Goal: Information Seeking & Learning: Understand process/instructions

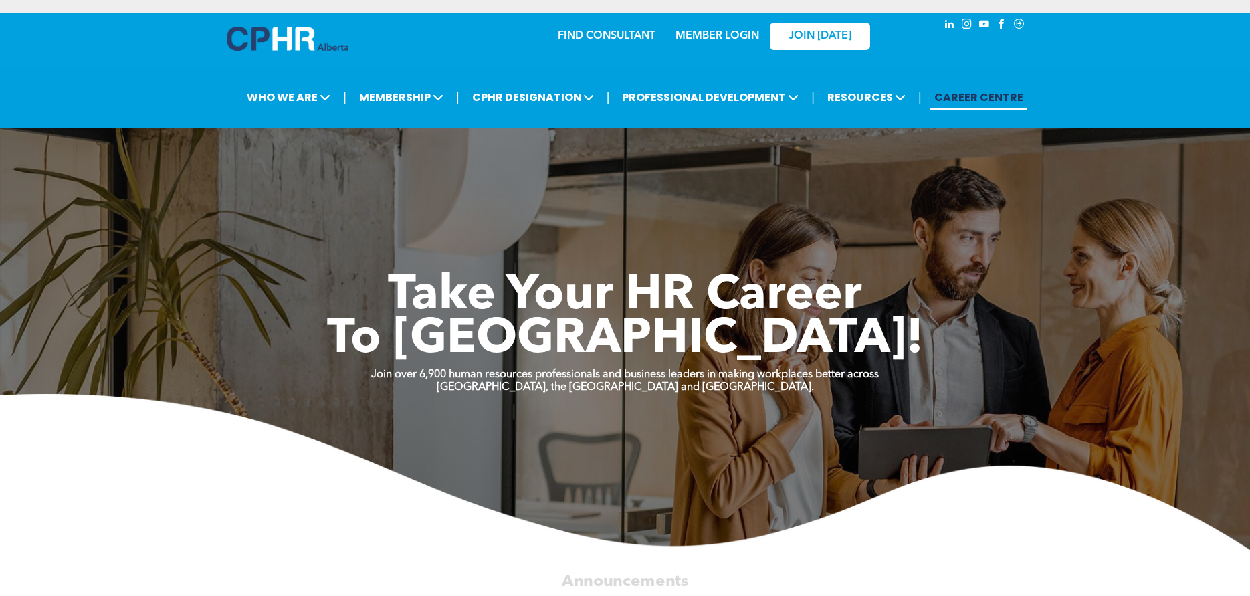
click at [716, 27] on div "MEMBER LOGIN" at bounding box center [717, 32] width 87 height 24
click at [717, 31] on link "MEMBER LOGIN" at bounding box center [718, 36] width 84 height 11
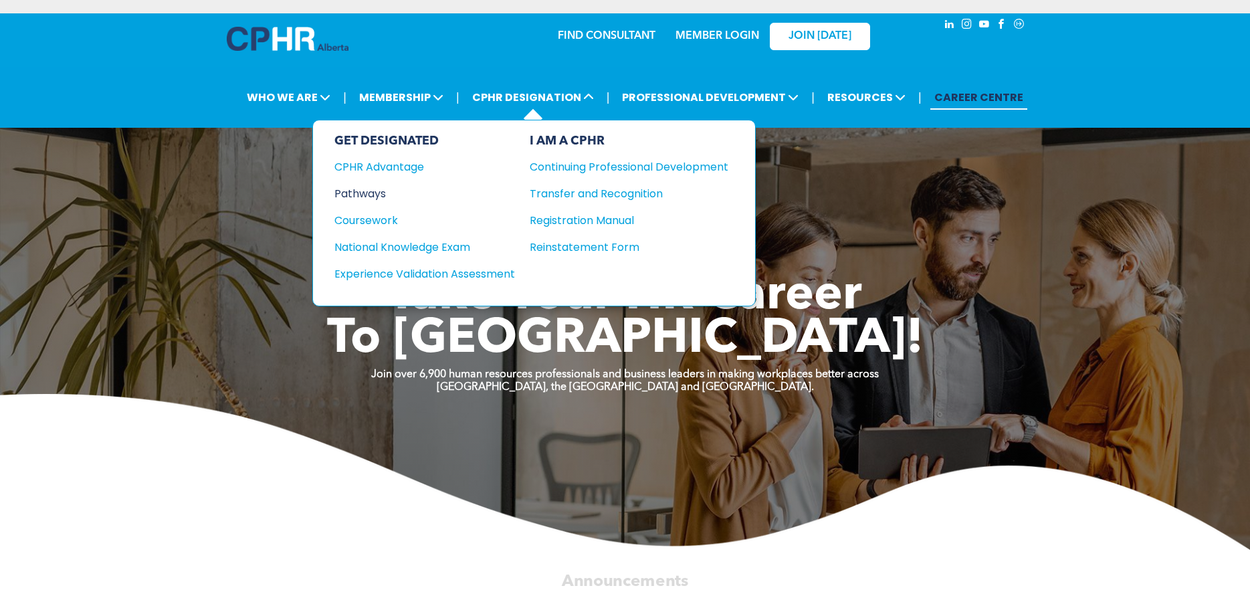
click at [381, 187] on div "Pathways" at bounding box center [416, 193] width 163 height 17
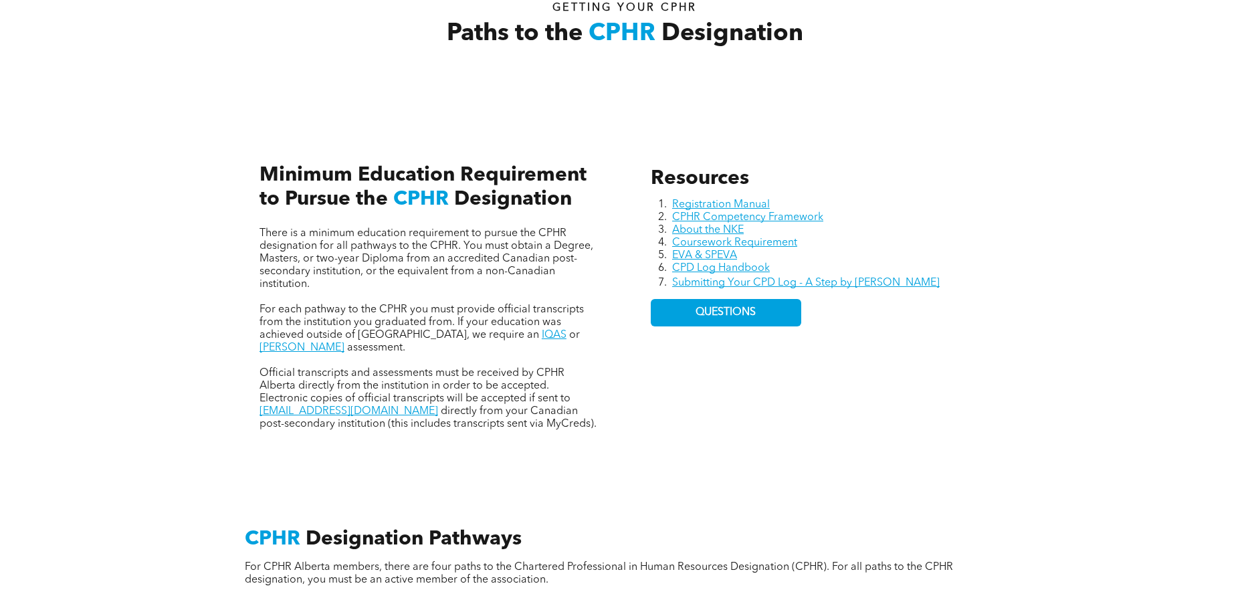
scroll to position [401, 0]
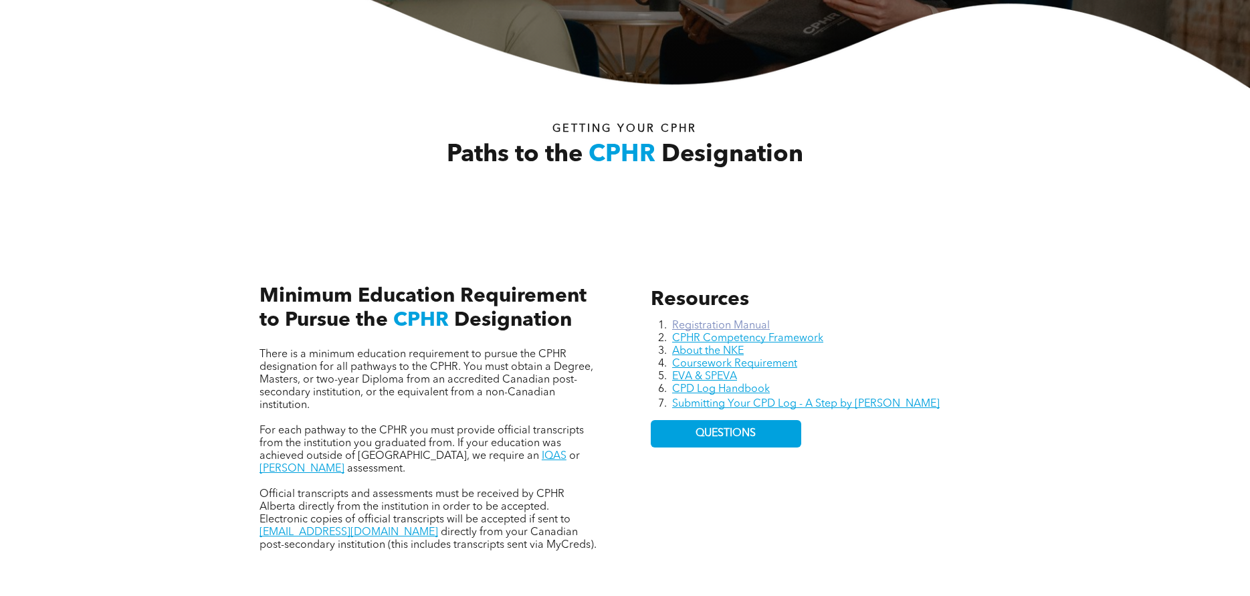
click at [715, 322] on link "Registration Manual" at bounding box center [721, 325] width 98 height 11
